Goal: Information Seeking & Learning: Find contact information

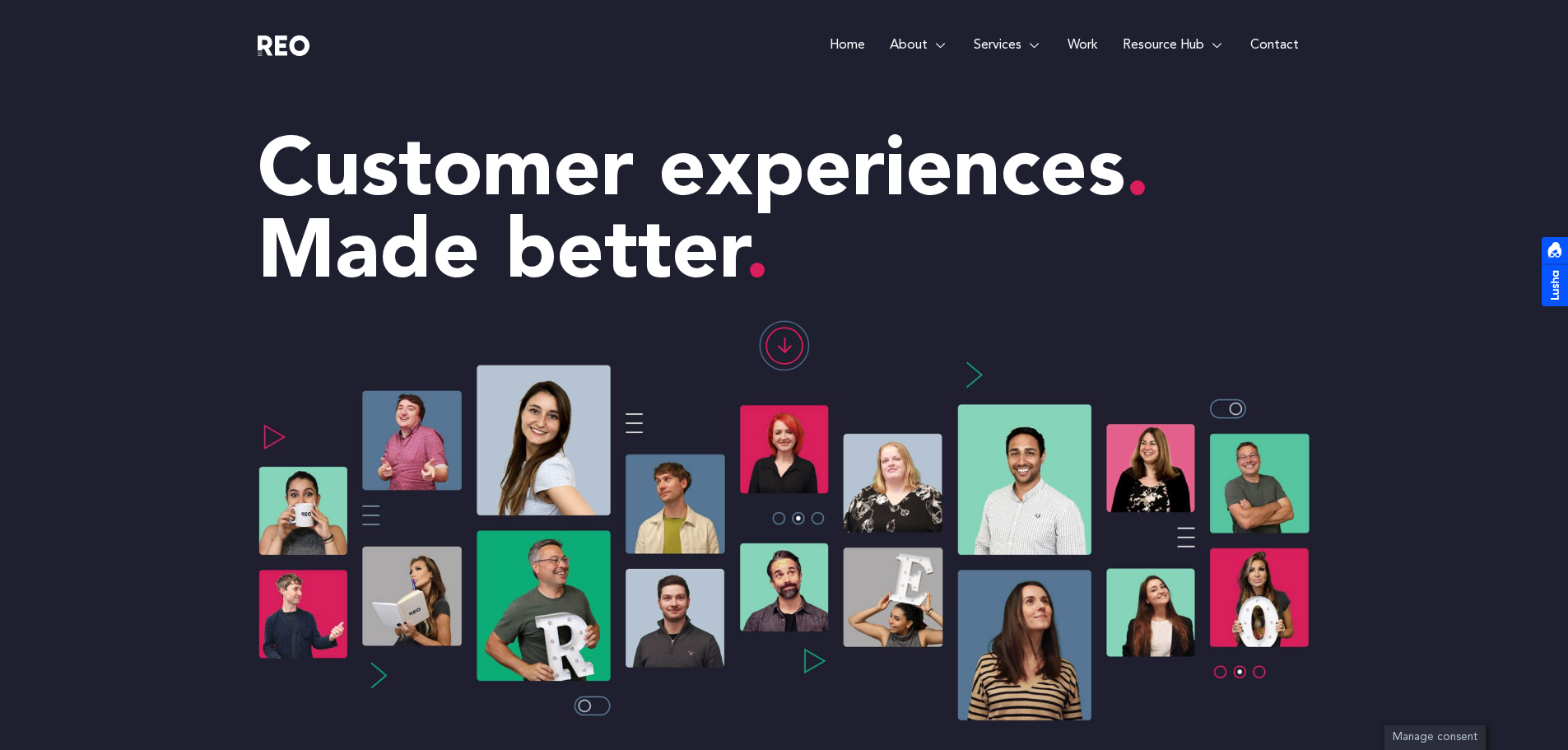
click at [1267, 48] on link "Contact" at bounding box center [1274, 45] width 73 height 91
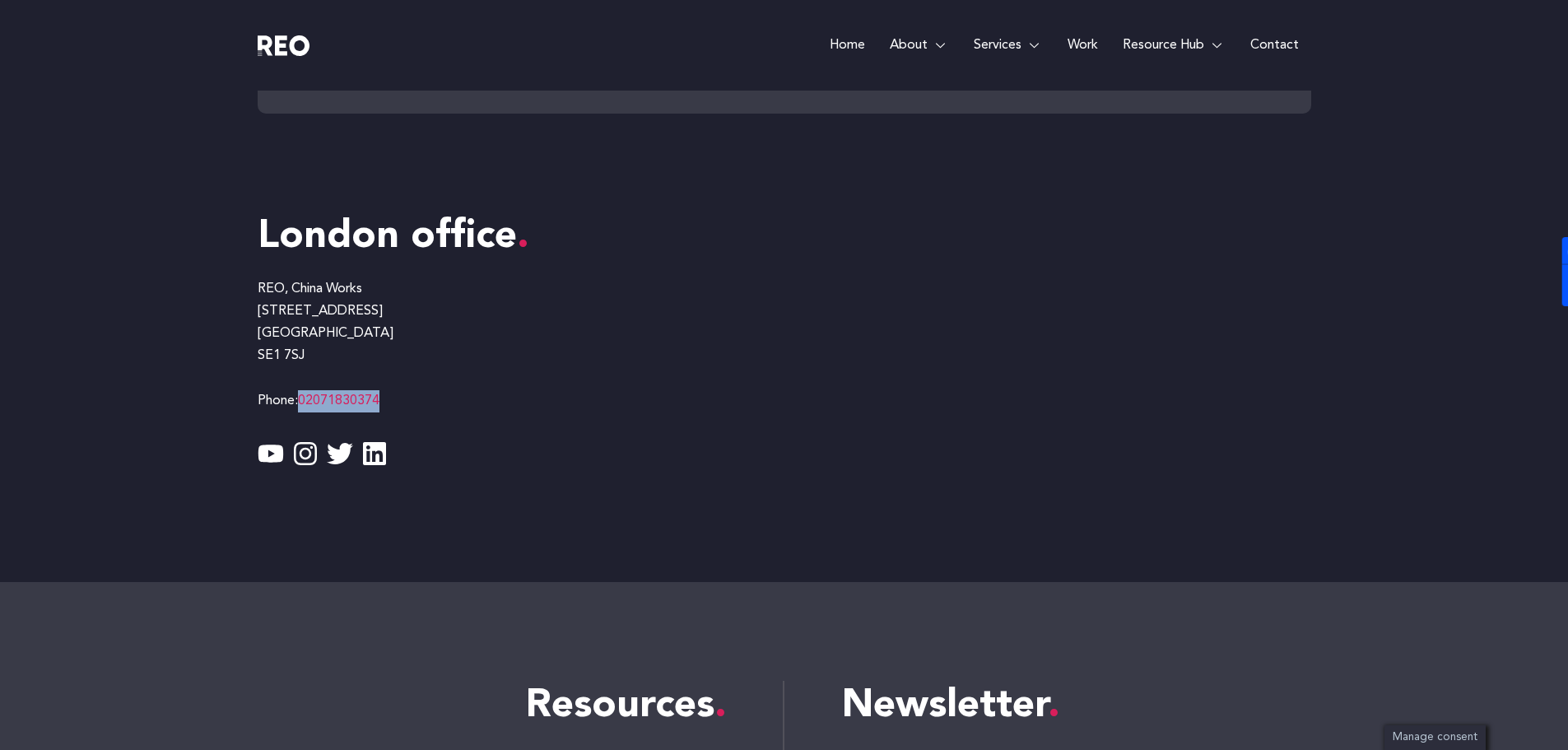
drag, startPoint x: 394, startPoint y: 408, endPoint x: 305, endPoint y: 406, distance: 89.0
click at [305, 406] on p "REO, China Works [STREET_ADDRESS] Phone: [PHONE_NUMBER]" at bounding box center [521, 345] width 527 height 134
copy link "02071830374"
